Goal: Communication & Community: Answer question/provide support

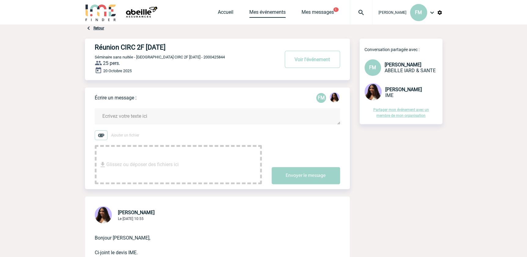
click at [265, 11] on link "Mes événements" at bounding box center [268, 13] width 36 height 9
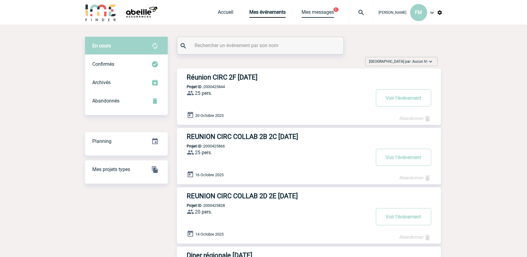
click at [324, 13] on link "Mes messages" at bounding box center [318, 13] width 32 height 9
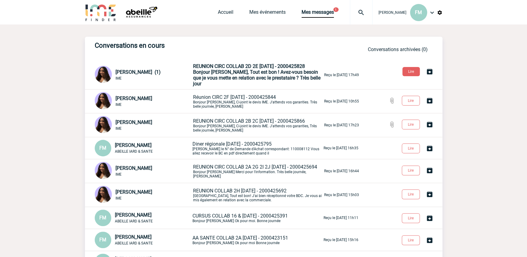
click at [261, 77] on span "Bonjour Florence, Tout est bon ! Avez-vous besoin que je vous mette en relation…" at bounding box center [257, 77] width 128 height 17
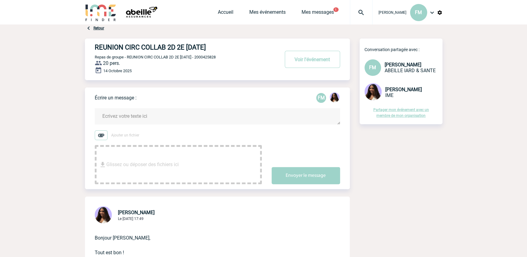
click at [124, 113] on textarea at bounding box center [218, 116] width 246 height 16
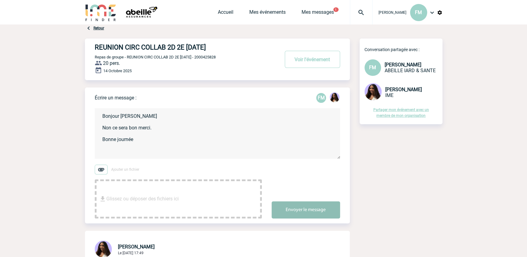
type textarea "Bonjour Jessica Non ce sera bon merci. Bonne journée"
click at [314, 209] on button "Envoyer le message" at bounding box center [306, 209] width 68 height 17
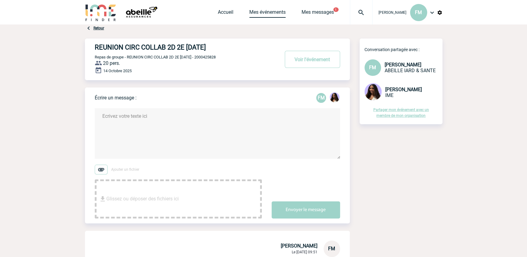
click at [263, 12] on link "Mes événements" at bounding box center [268, 13] width 36 height 9
